Goal: Information Seeking & Learning: Learn about a topic

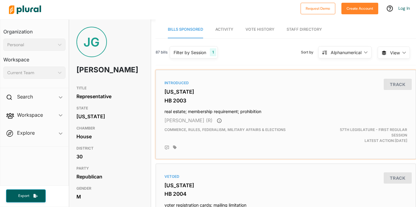
click at [267, 128] on span "Commerce, Rules, Federalism, Military Affairs & Elections" at bounding box center [224, 130] width 121 height 5
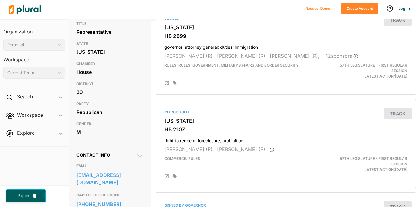
scroll to position [65, 0]
